Goal: Task Accomplishment & Management: Manage account settings

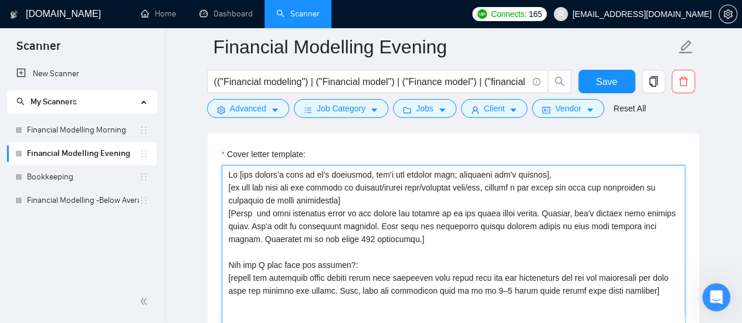
scroll to position [1491, 0]
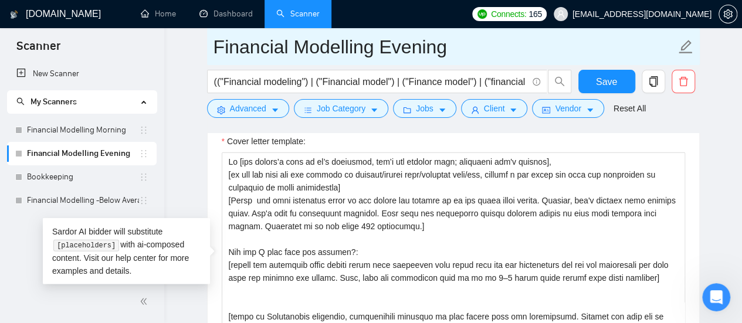
drag, startPoint x: 93, startPoint y: 126, endPoint x: 487, endPoint y: 50, distance: 400.9
click at [93, 126] on link "Financial Modelling Morning" at bounding box center [83, 130] width 112 height 23
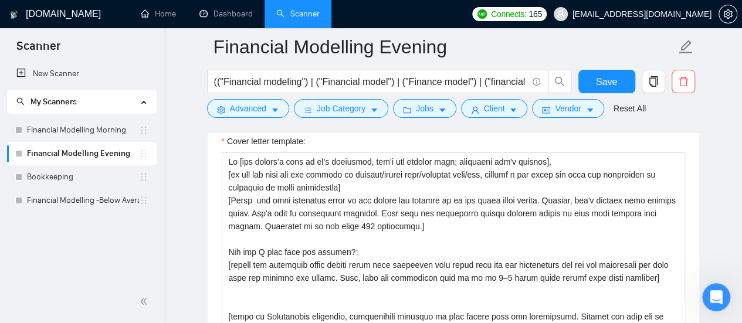
click at [187, 172] on main "Financial Modelling Evening (("Financial modeling") | ("Financial model") | ("F…" at bounding box center [453, 298] width 540 height 3486
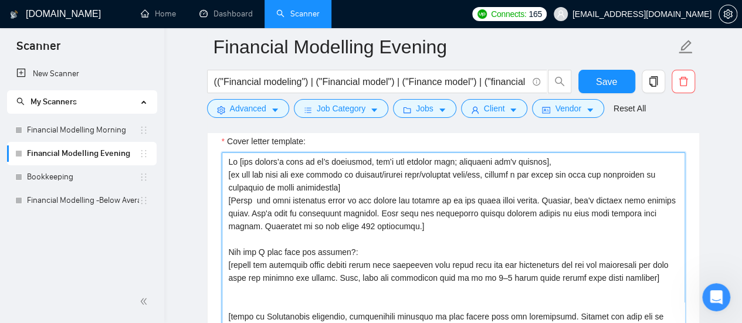
click at [234, 236] on textarea "Cover letter template:" at bounding box center [454, 285] width 464 height 264
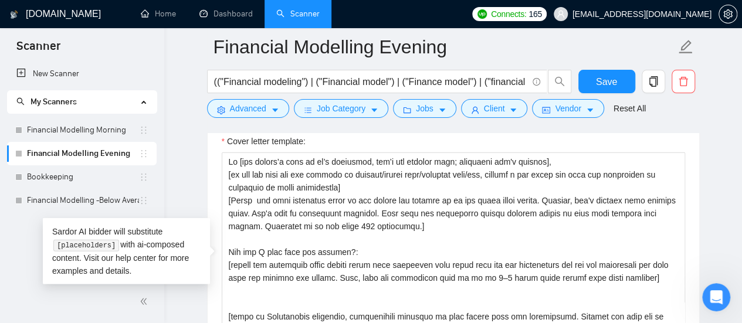
click at [605, 67] on form "Financial Modelling Evening (("Financial modeling") | ("Financial model") | ("F…" at bounding box center [453, 76] width 493 height 96
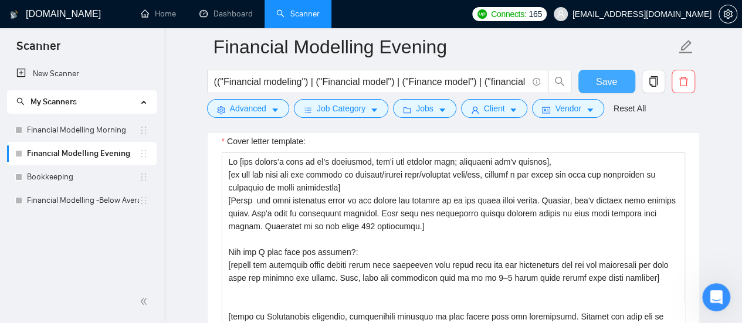
click at [597, 93] on button "Save" at bounding box center [607, 81] width 57 height 23
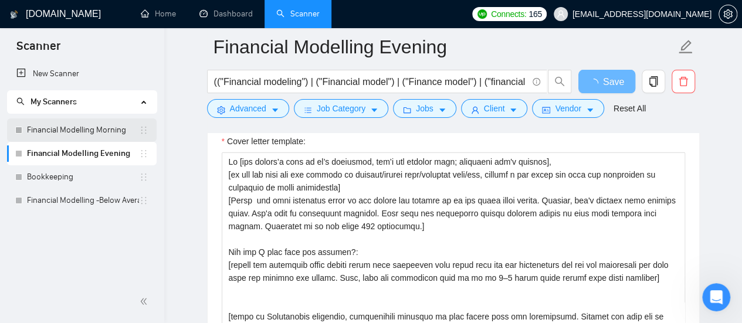
click at [63, 134] on link "Financial Modelling Morning" at bounding box center [83, 130] width 112 height 23
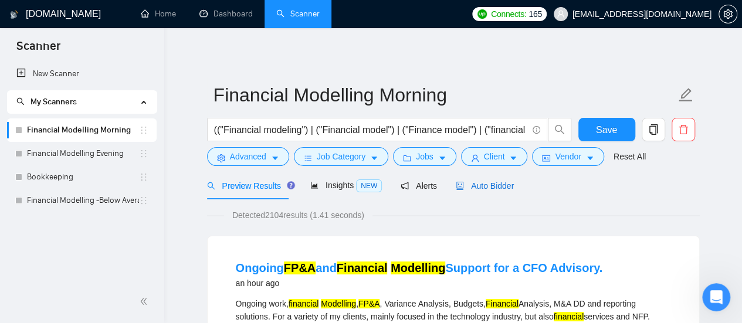
click at [486, 186] on span "Auto Bidder" at bounding box center [485, 185] width 58 height 9
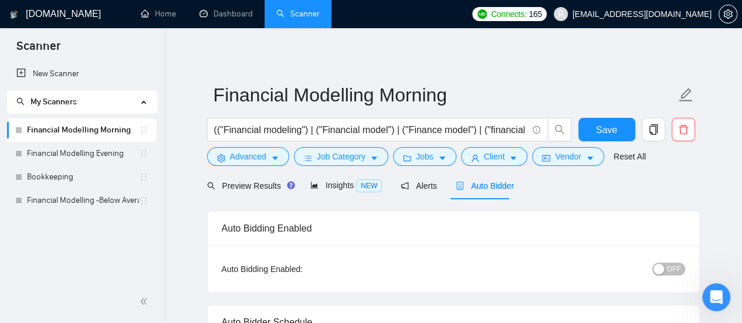
radio input "false"
radio input "true"
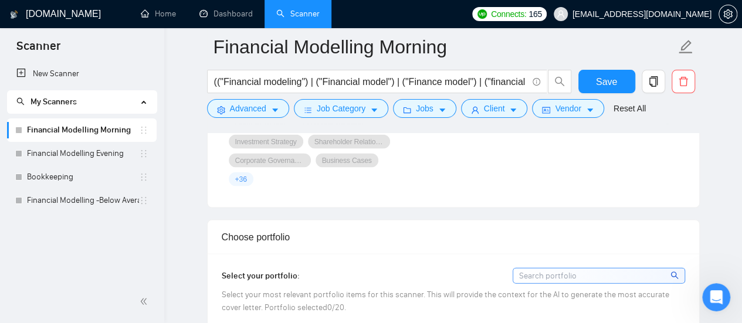
scroll to position [1414, 0]
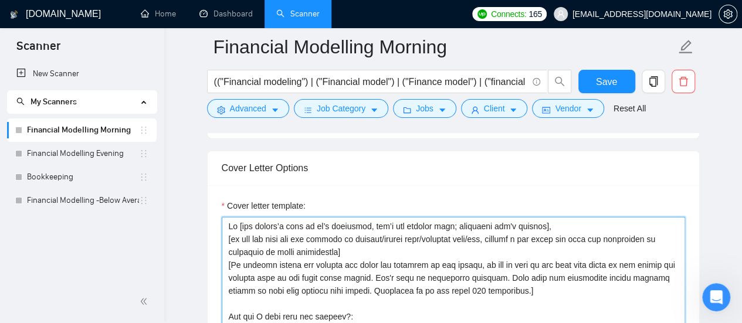
scroll to position [1440, 0]
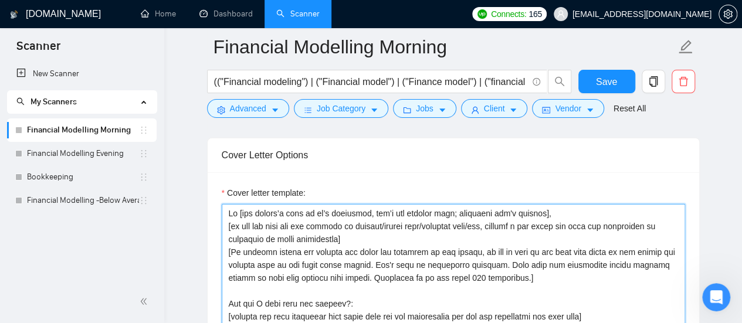
paste textarea "create the emotional story around their most important pain point from the job …"
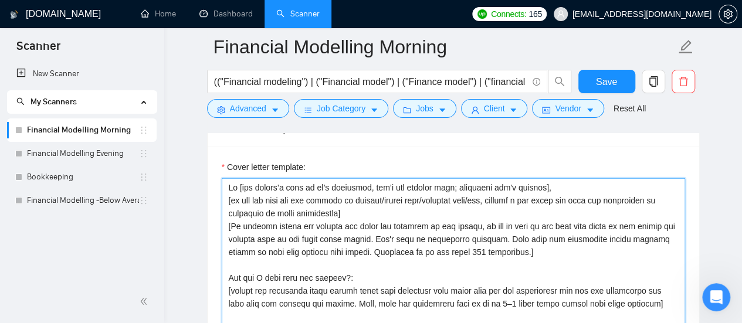
scroll to position [1479, 0]
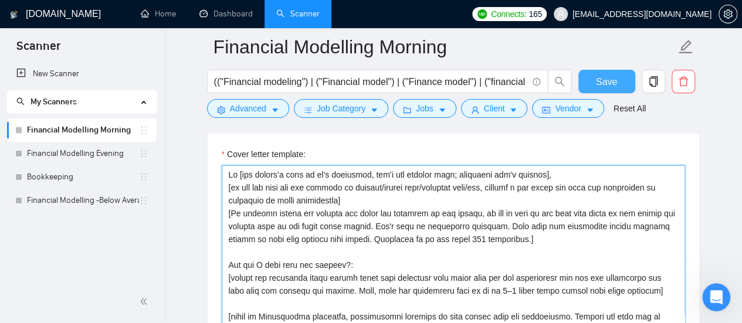
type textarea "Lo [ips dolors’a cons ad el’s doeiusmod, tem’i utl etdolor magn; aliquaeni adm'…"
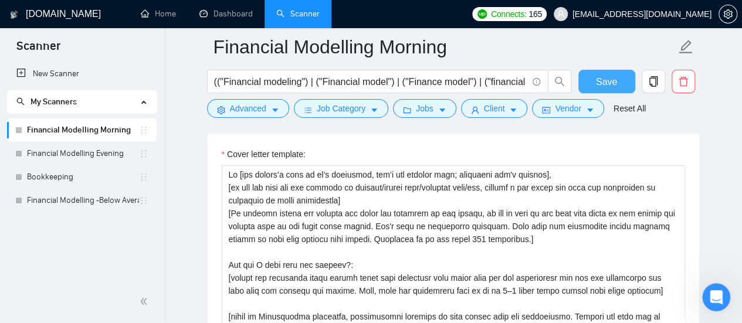
click at [617, 80] on button "Save" at bounding box center [607, 81] width 57 height 23
click at [190, 129] on main "Financial Modelling Morning (("Financial modeling") | ("Financial model") | ("F…" at bounding box center [453, 313] width 540 height 3490
